Goal: Information Seeking & Learning: Learn about a topic

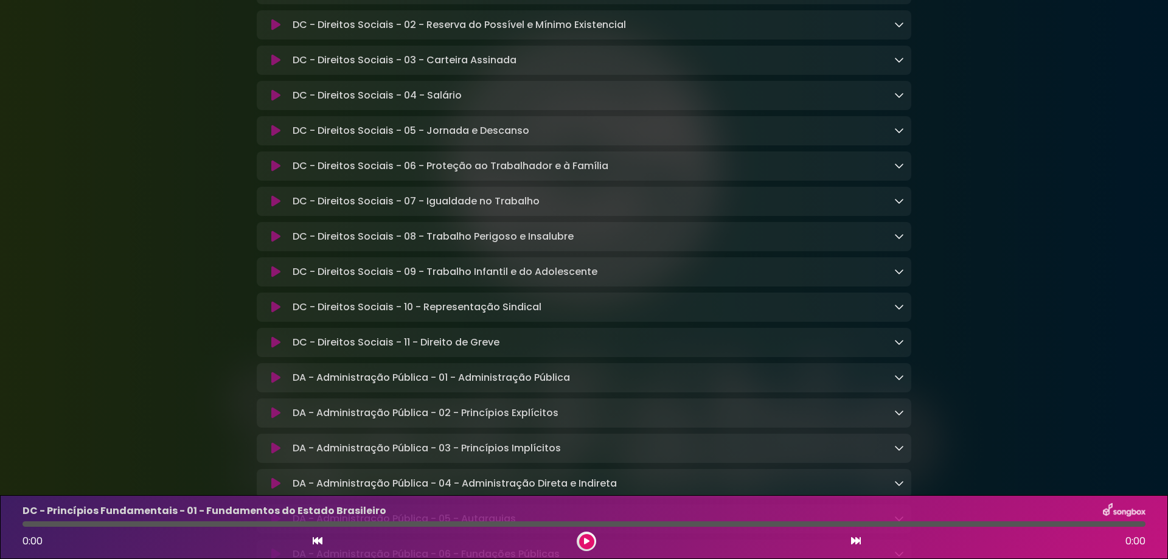
scroll to position [1520, 0]
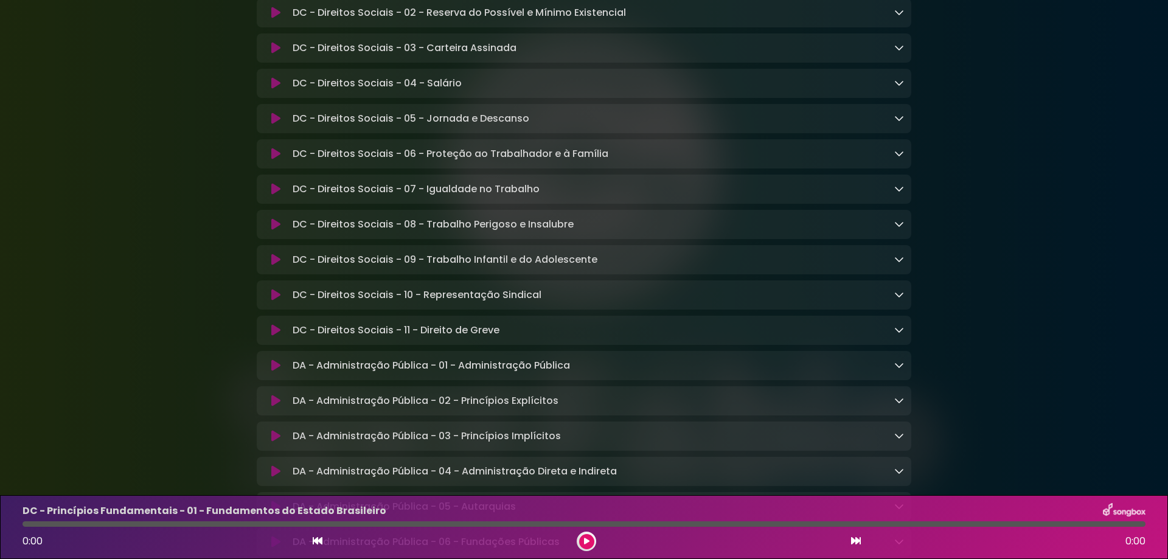
click at [522, 338] on div "DC - Direitos Sociais - 11 - Direito de Greve Loading Track..." at bounding box center [596, 330] width 616 height 15
copy div "DC - Direitos Sociais - 11 - Direito de Greve Loading Track..."
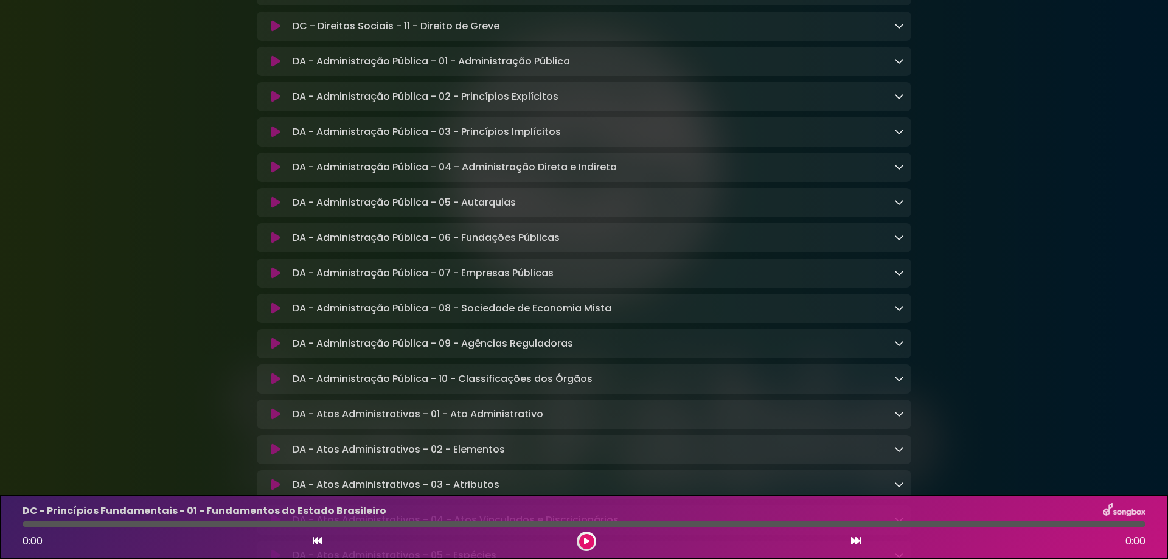
click at [543, 386] on p "DA - Administração Pública - 10 - Classificações dos Órgãos Loading Track..." at bounding box center [443, 379] width 300 height 15
click at [546, 351] on p "DA - Administração Pública - 09 - Agências Reguladoras Loading Track..." at bounding box center [433, 343] width 280 height 15
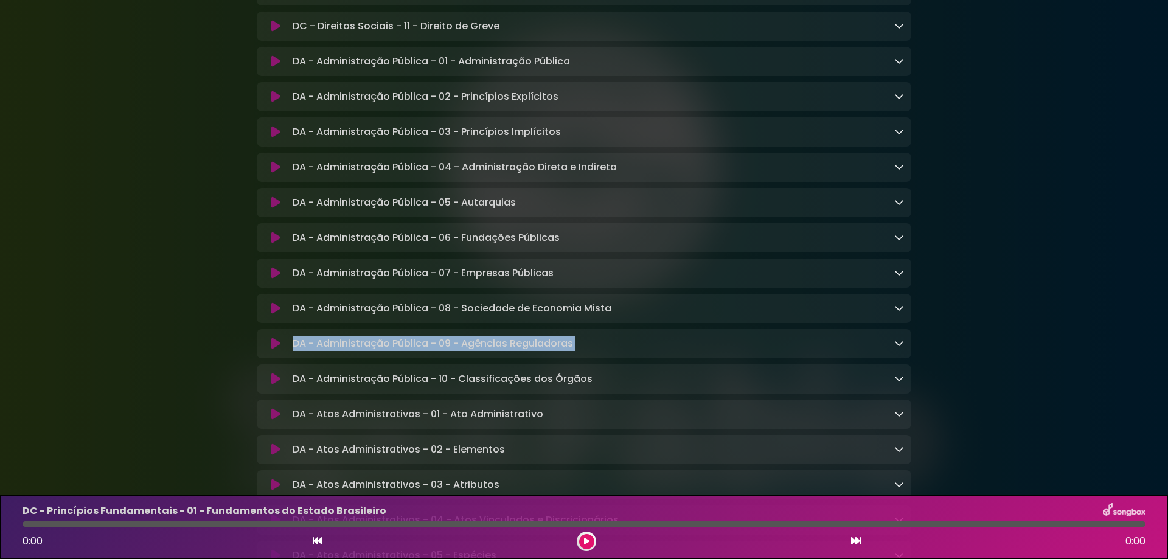
click at [546, 351] on p "DA - Administração Pública - 09 - Agências Reguladoras Loading Track..." at bounding box center [433, 343] width 280 height 15
copy div "DA - Administração Pública - 09 - Agências Reguladoras Loading Track..."
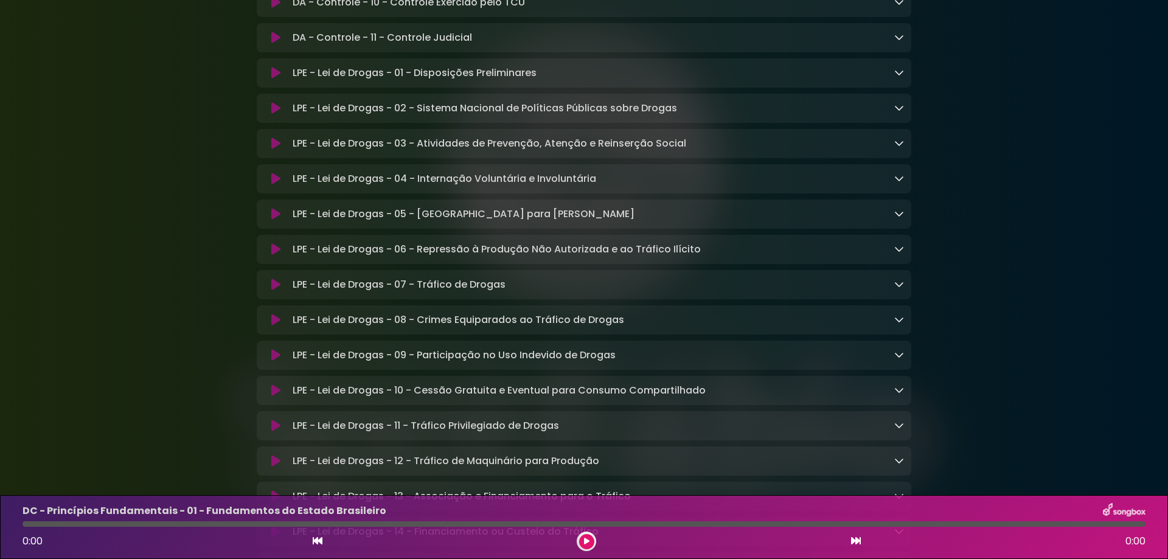
scroll to position [3466, 0]
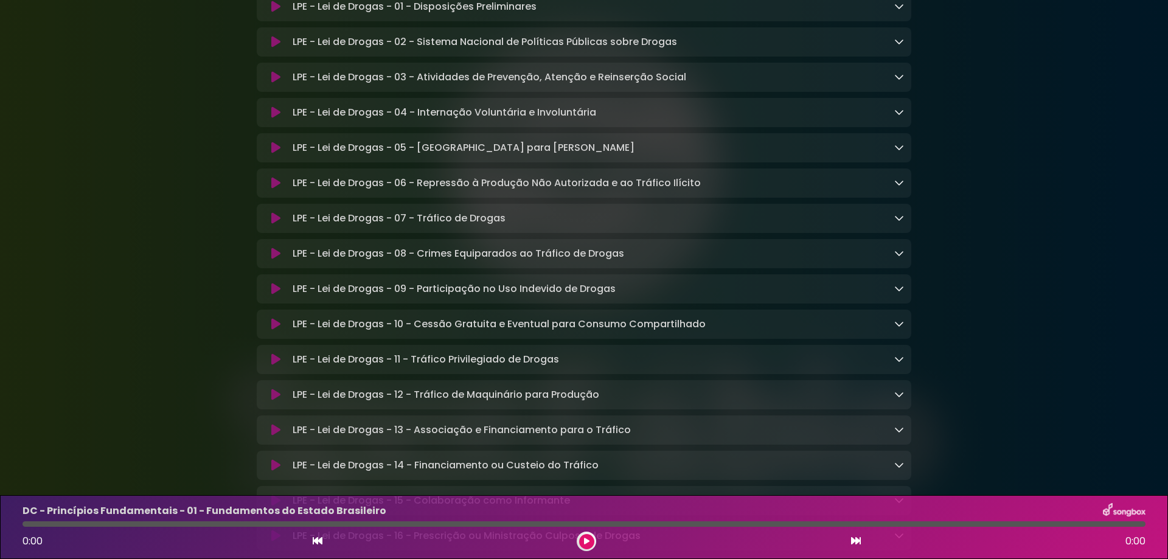
click at [618, 296] on div "LPE - Lei de Drogas - 09 - Participação no Uso Indevido de Drogas Loading Track…" at bounding box center [596, 289] width 616 height 15
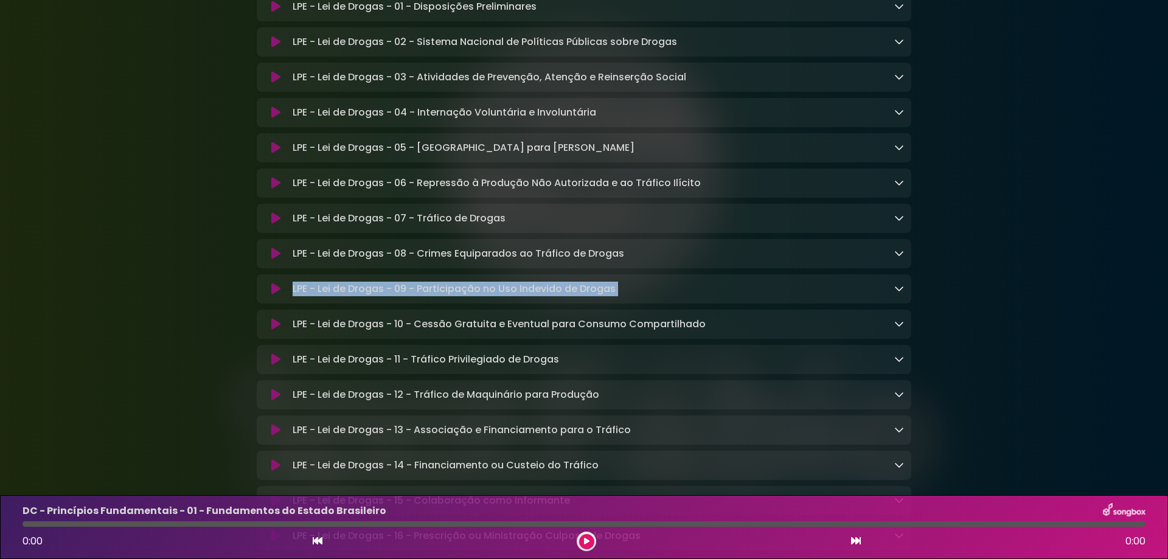
click at [618, 296] on div "LPE - Lei de Drogas - 09 - Participação no Uso Indevido de Drogas Loading Track…" at bounding box center [596, 289] width 616 height 15
copy div "LPE - Lei de Drogas - 09 - Participação no Uso Indevido de Drogas Loading Track…"
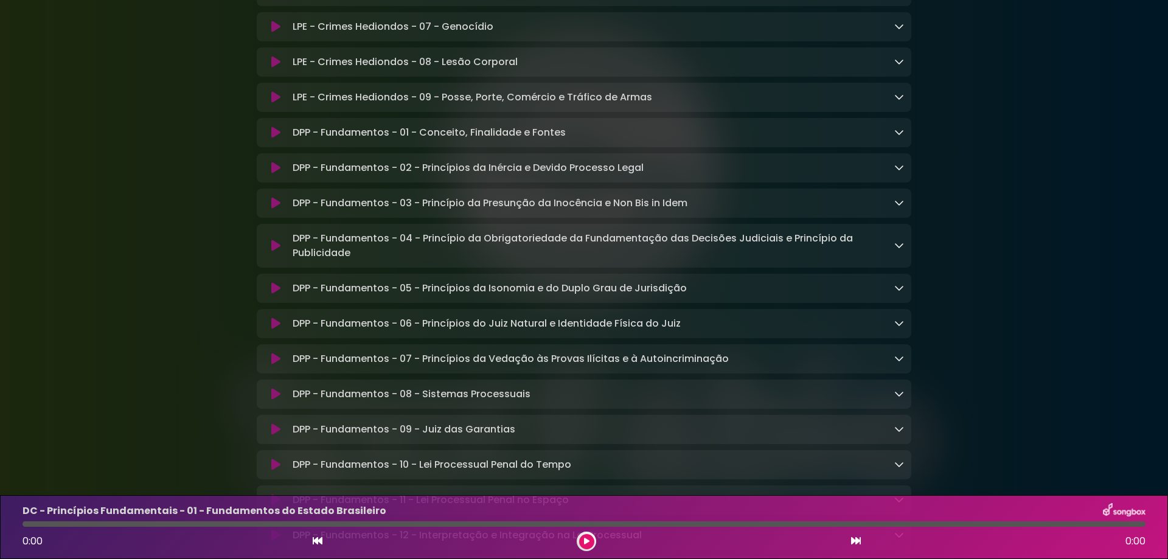
scroll to position [5473, 0]
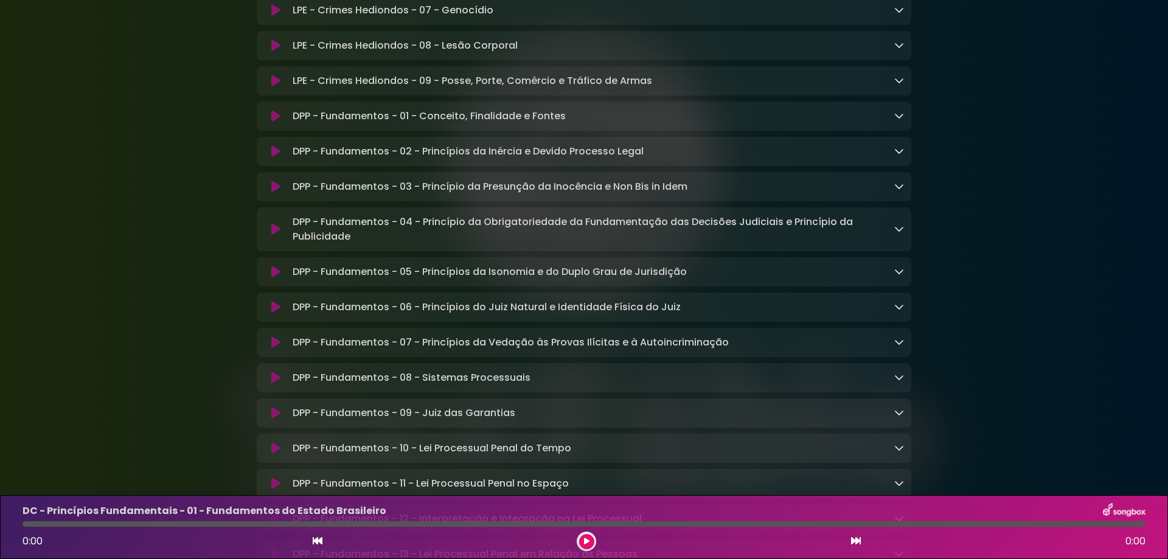
click at [363, 314] on p "DPP - Fundamentos - 06 - Princípios do Juiz Natural e Identidade Física do Juiz…" at bounding box center [487, 307] width 388 height 15
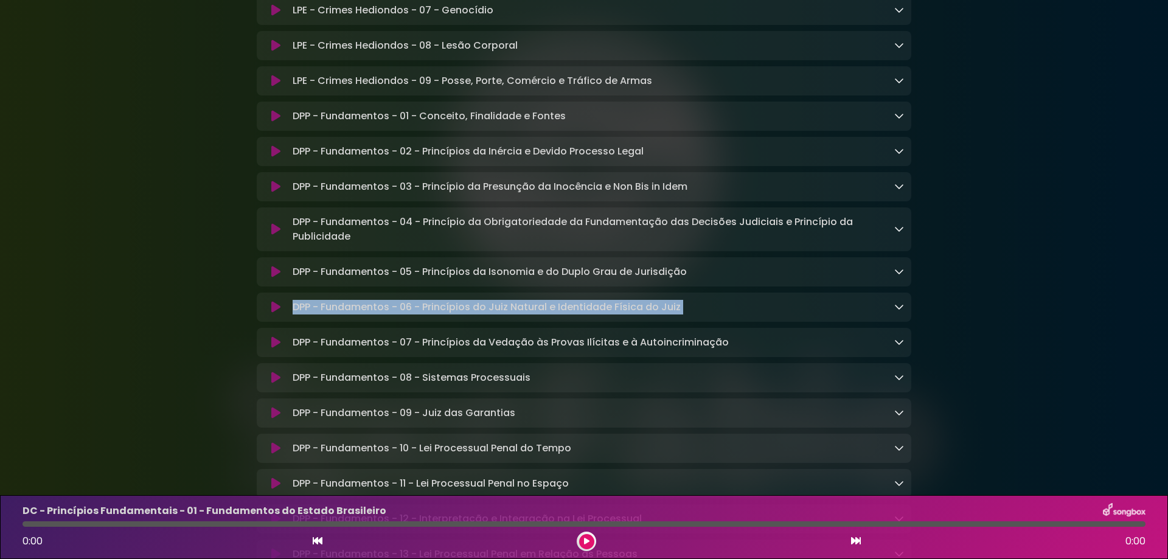
copy div "DPP - Fundamentos - 06 - Princípios do Juiz Natural e Identidade Física do Juiz…"
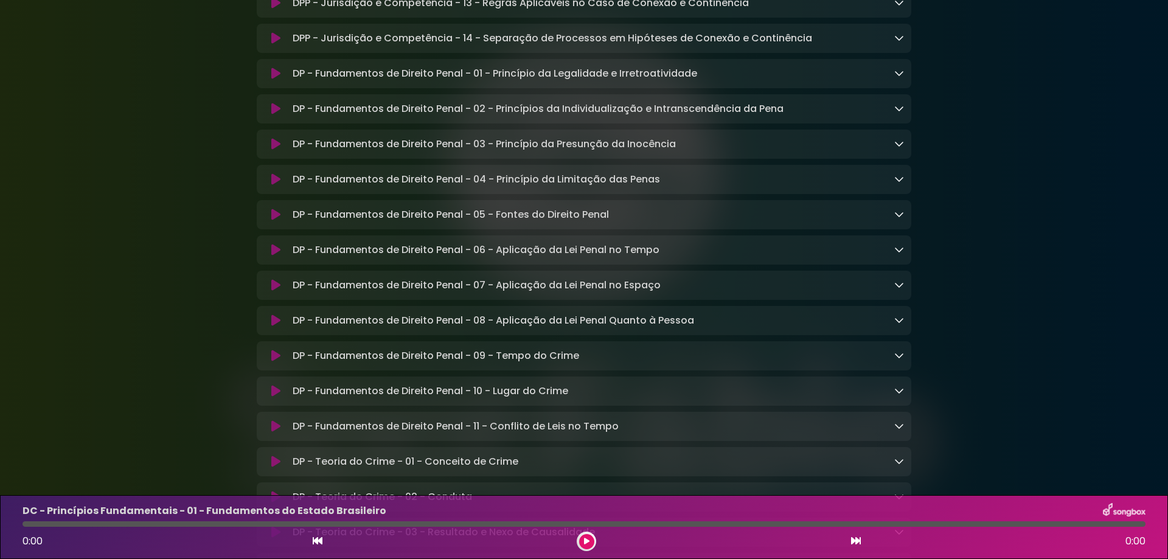
scroll to position [7419, 0]
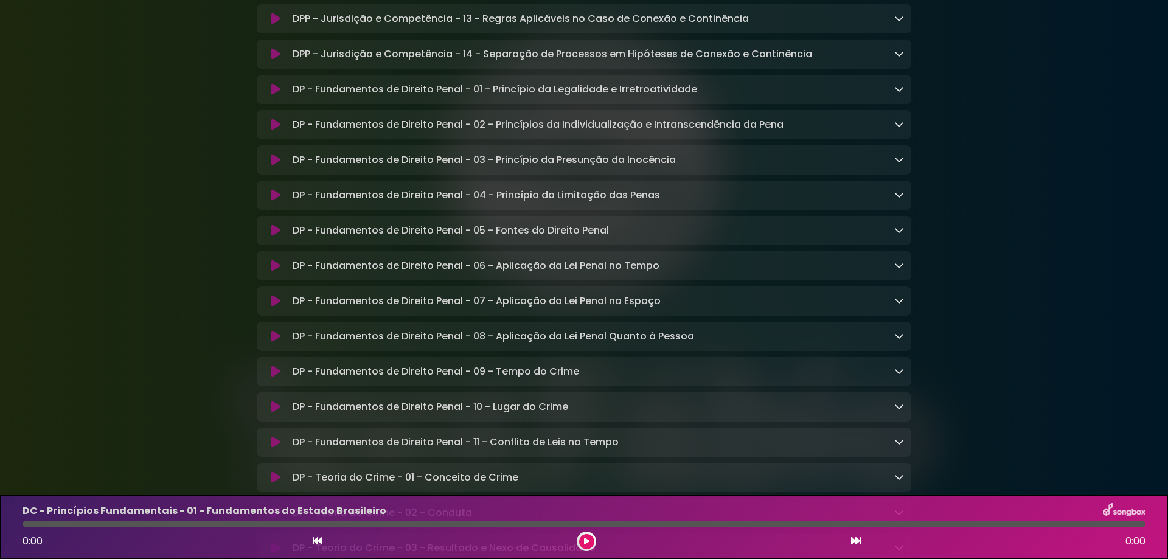
click at [412, 238] on p "DP - Fundamentos de Direito Penal - 05 - Fontes do Direito Penal Loading Track.…" at bounding box center [451, 230] width 316 height 15
copy div "DP - Fundamentos de Direito Penal - 05 - Fontes do Direito Penal Loading Track.…"
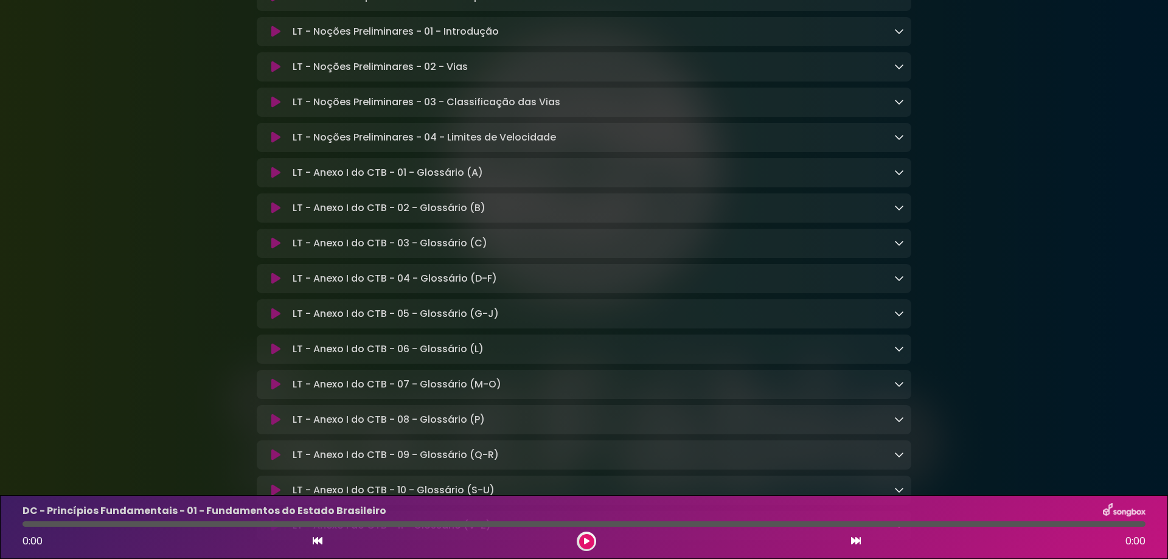
scroll to position [9547, 0]
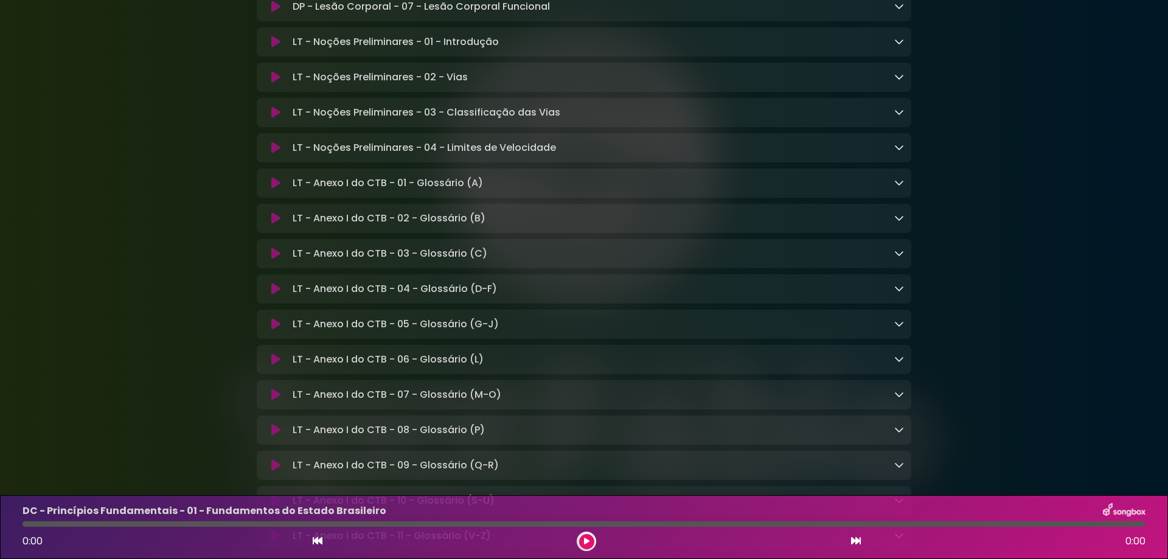
click at [421, 127] on div "LT - Noções Preliminares - 03 - Classificação das Vias Loading Track..." at bounding box center [584, 112] width 654 height 29
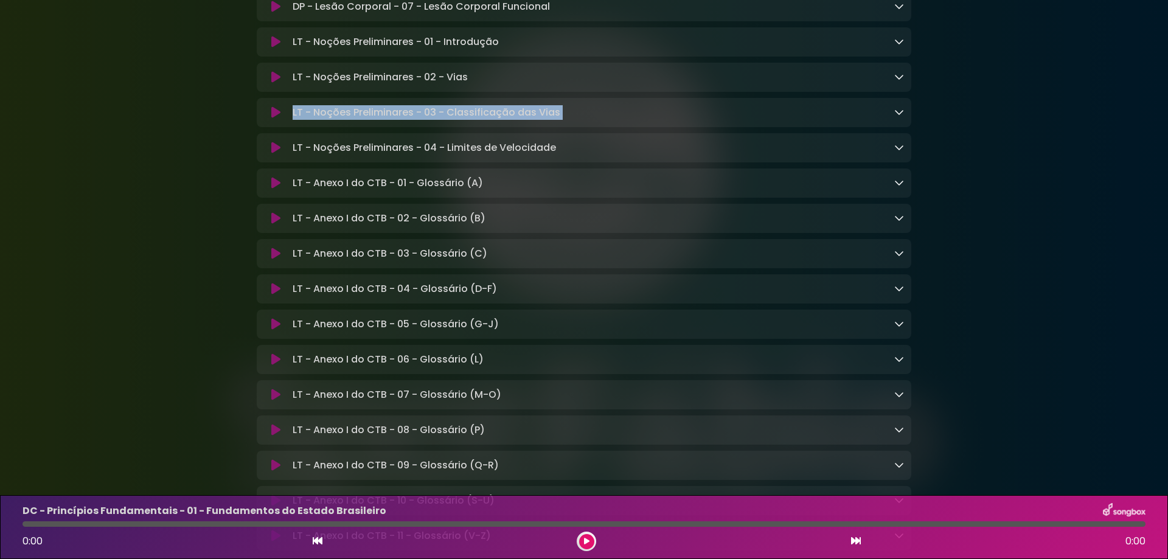
click at [421, 127] on div "LT - Noções Preliminares - 03 - Classificação das Vias Loading Track..." at bounding box center [584, 112] width 654 height 29
copy div "LT - Noções Preliminares - 03 - Classificação das Vias Loading Track..."
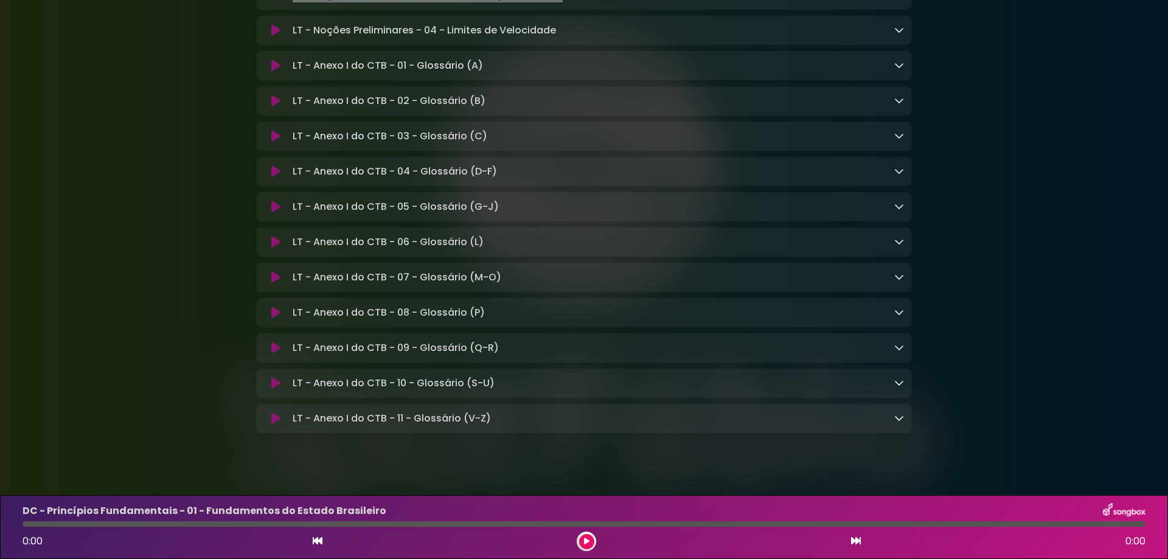
scroll to position [9849, 0]
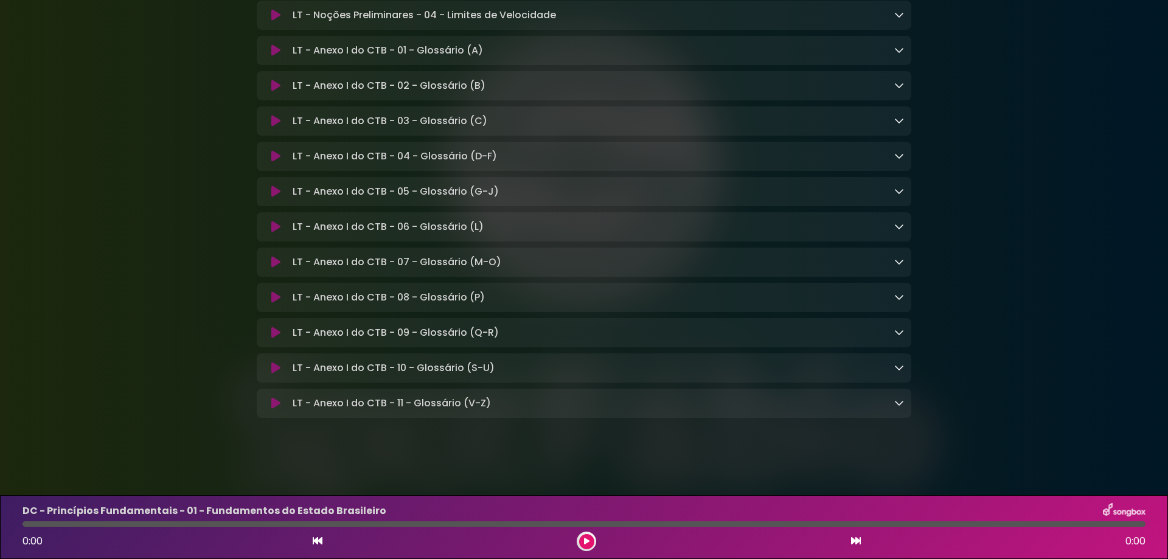
click at [461, 404] on p "LT - Anexo I do CTB - 11 - Glossário (V-Z) Loading Track..." at bounding box center [392, 403] width 198 height 15
copy div "LT - Anexo I do CTB - 11 - Glossário (V-Z) Loading Track..."
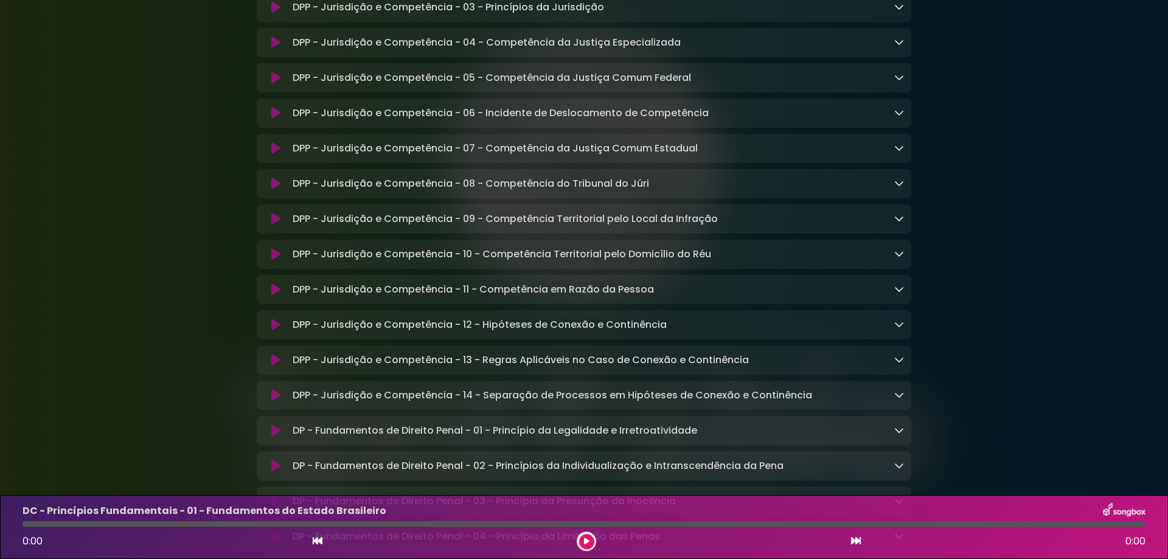
scroll to position [7052, 0]
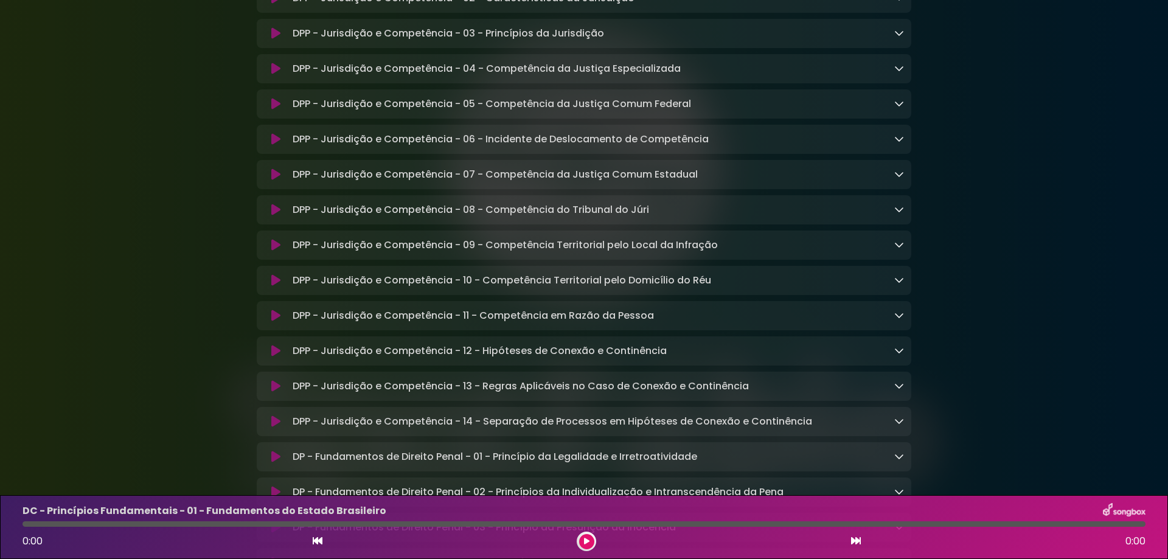
click at [449, 182] on p "DPP - Jurisdição e Competência - 07 - Competência da Justiça Comum Estadual Loa…" at bounding box center [495, 174] width 405 height 15
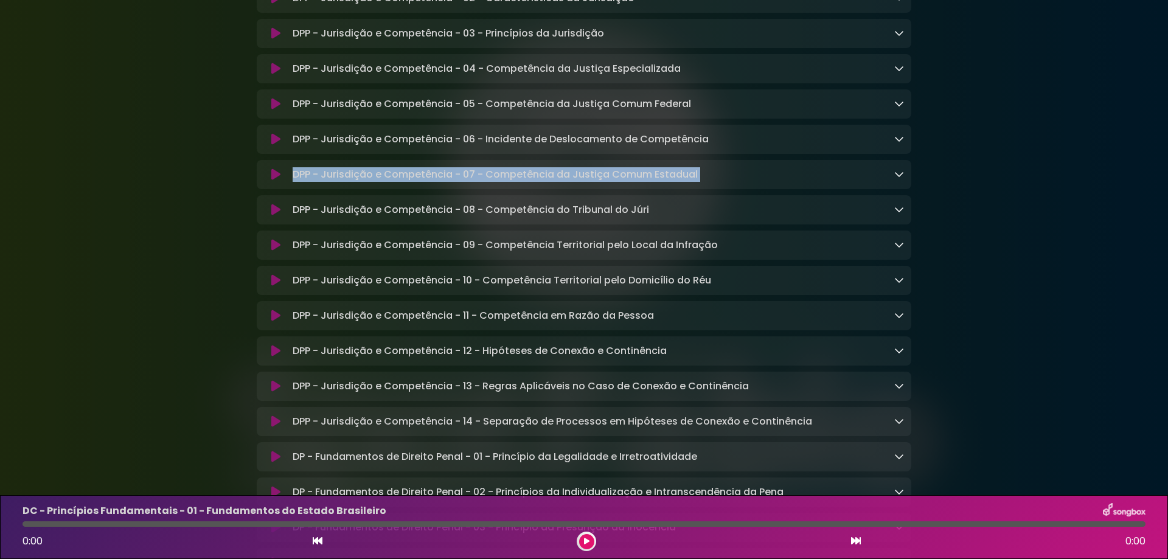
click at [449, 182] on p "DPP - Jurisdição e Competência - 07 - Competência da Justiça Comum Estadual Loa…" at bounding box center [495, 174] width 405 height 15
copy div "DPP - Jurisdição e Competência - 07 - Competência da Justiça Comum Estadual Loa…"
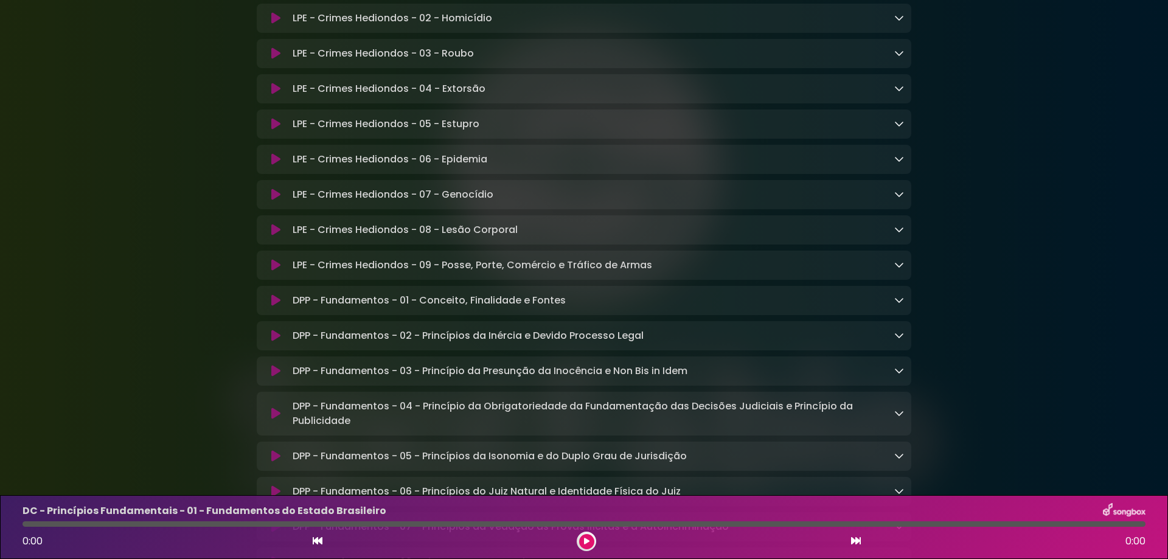
scroll to position [5288, 0]
click at [587, 203] on div "LPE - Crimes Hediondos - 07 - Genocídio Loading Track..." at bounding box center [596, 195] width 616 height 15
copy div "LPE - Crimes Hediondos - 07 - Genocídio Loading Track..."
